Goal: Check status: Check status

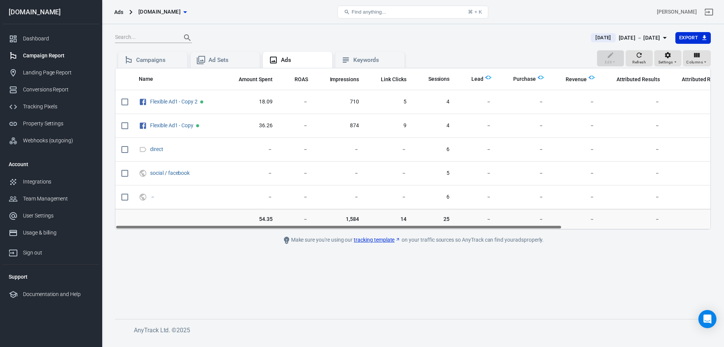
click at [476, 40] on div at bounding box center [348, 37] width 467 height 11
click at [39, 104] on div "Tracking Pixels" at bounding box center [58, 107] width 70 height 8
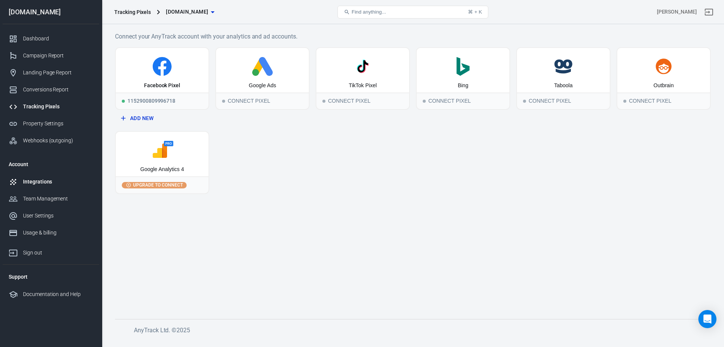
click at [37, 179] on div "Integrations" at bounding box center [58, 182] width 70 height 8
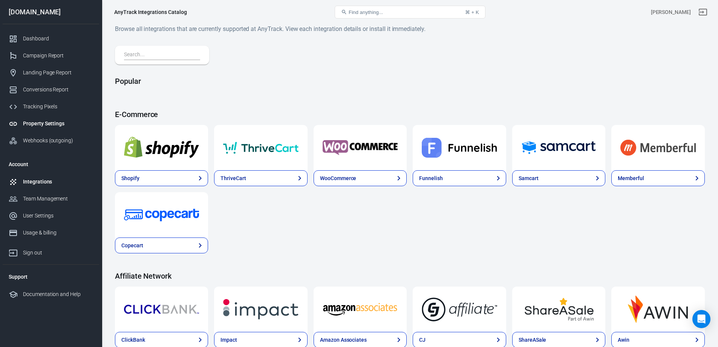
click at [46, 122] on div "Property Settings" at bounding box center [58, 124] width 70 height 8
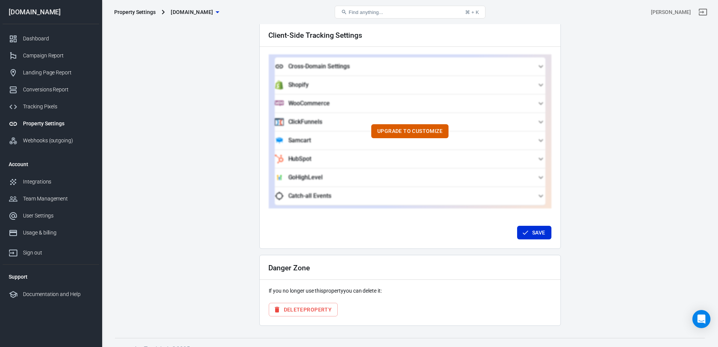
scroll to position [677, 0]
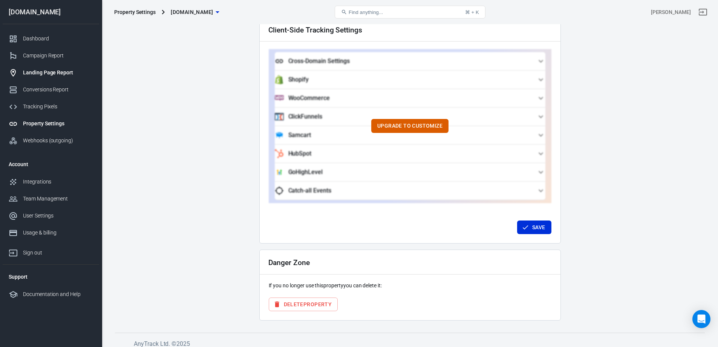
click at [49, 73] on div "Landing Page Report" at bounding box center [58, 73] width 70 height 8
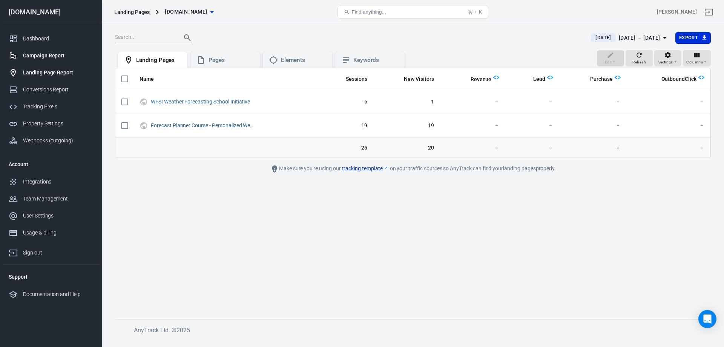
click at [41, 55] on div "Campaign Report" at bounding box center [58, 56] width 70 height 8
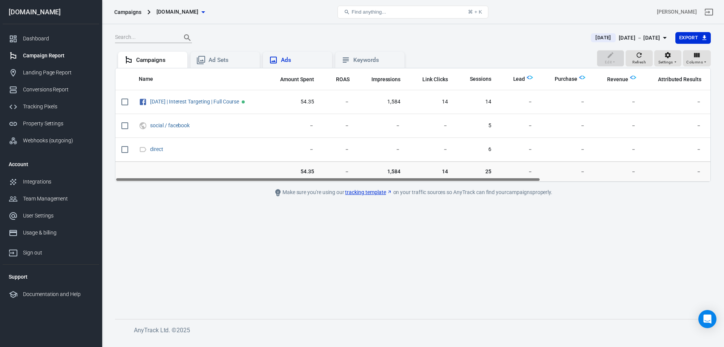
click at [297, 61] on div "Ads" at bounding box center [303, 60] width 45 height 8
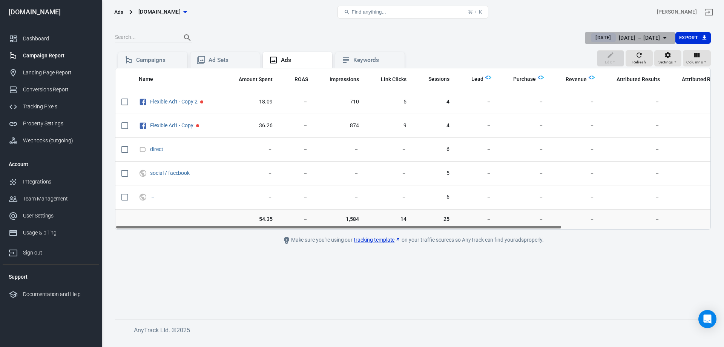
click at [664, 37] on icon "button" at bounding box center [665, 38] width 4 height 2
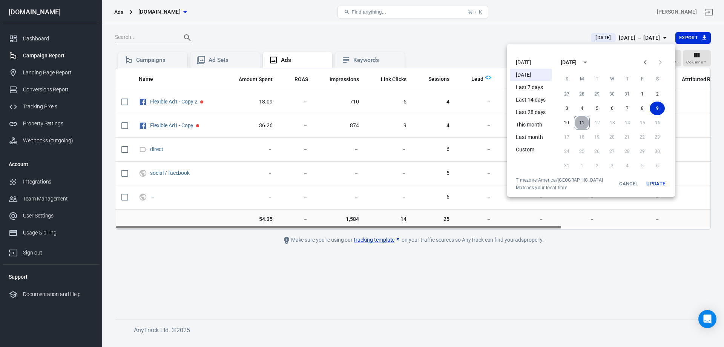
click at [581, 120] on button "11" at bounding box center [582, 123] width 16 height 14
click at [658, 106] on button "9" at bounding box center [657, 108] width 15 height 14
click at [586, 119] on button "11" at bounding box center [581, 123] width 15 height 14
click at [583, 122] on button "11" at bounding box center [581, 123] width 15 height 14
click at [655, 184] on button "Update" at bounding box center [656, 184] width 24 height 14
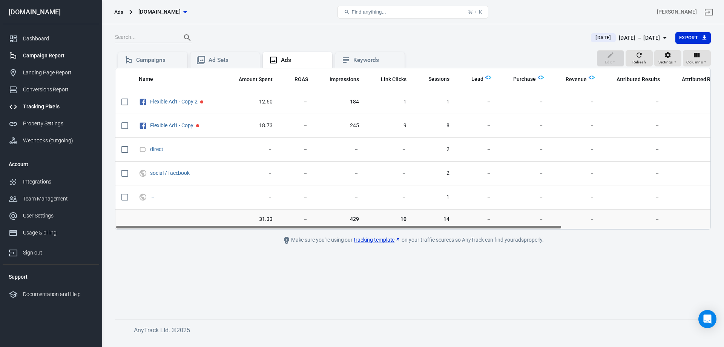
click at [37, 104] on div "Tracking Pixels" at bounding box center [58, 107] width 70 height 8
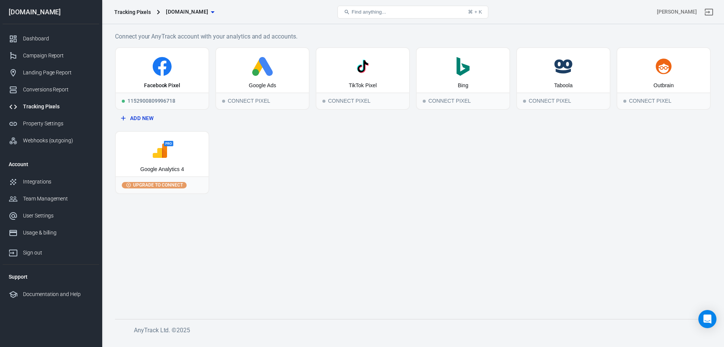
click at [351, 33] on h6 "Connect your AnyTrack account with your analytics and ad accounts." at bounding box center [413, 36] width 596 height 9
click at [39, 38] on div "Dashboard" at bounding box center [58, 39] width 70 height 8
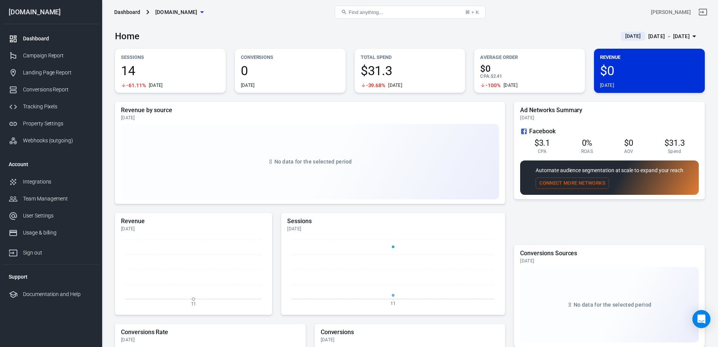
click at [289, 27] on div "Home [DATE] [DATE] － [DATE]" at bounding box center [410, 33] width 590 height 18
click at [291, 32] on div "Home [DATE] [DATE] － [DATE]" at bounding box center [410, 33] width 590 height 18
click at [45, 52] on div "Campaign Report" at bounding box center [58, 56] width 70 height 8
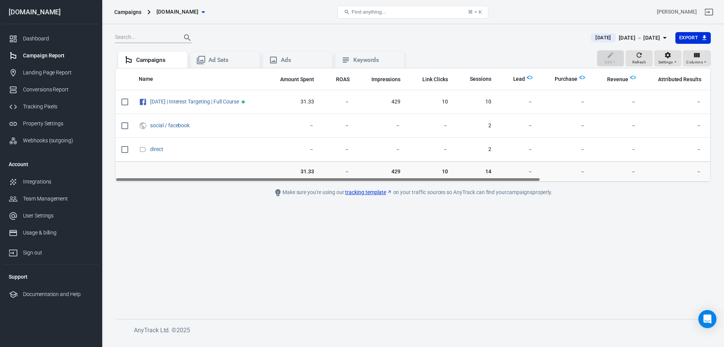
click at [377, 192] on link "tracking template" at bounding box center [368, 192] width 47 height 8
